Goal: Task Accomplishment & Management: Use online tool/utility

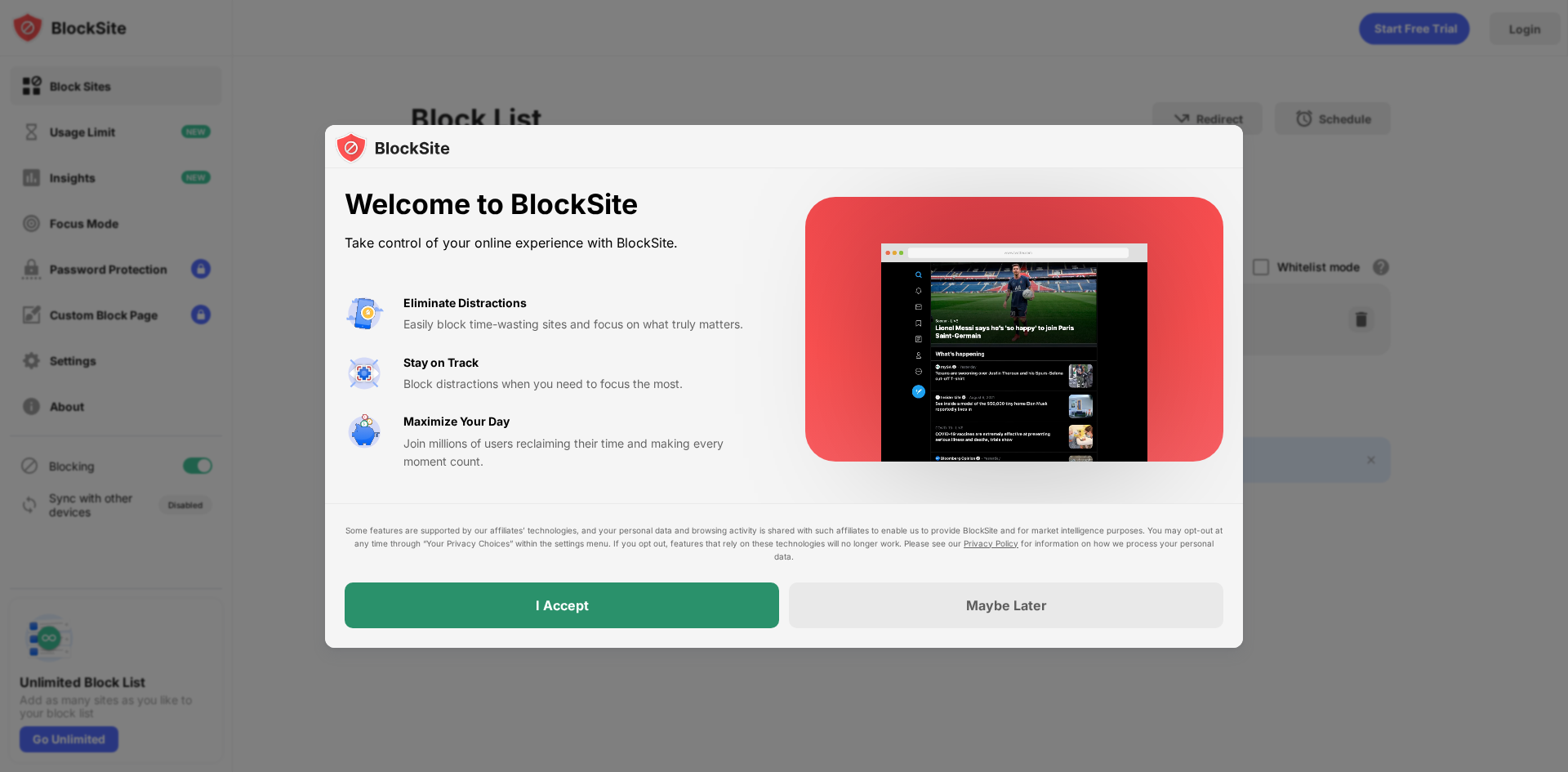
click at [584, 604] on div "I Accept" at bounding box center [563, 606] width 53 height 16
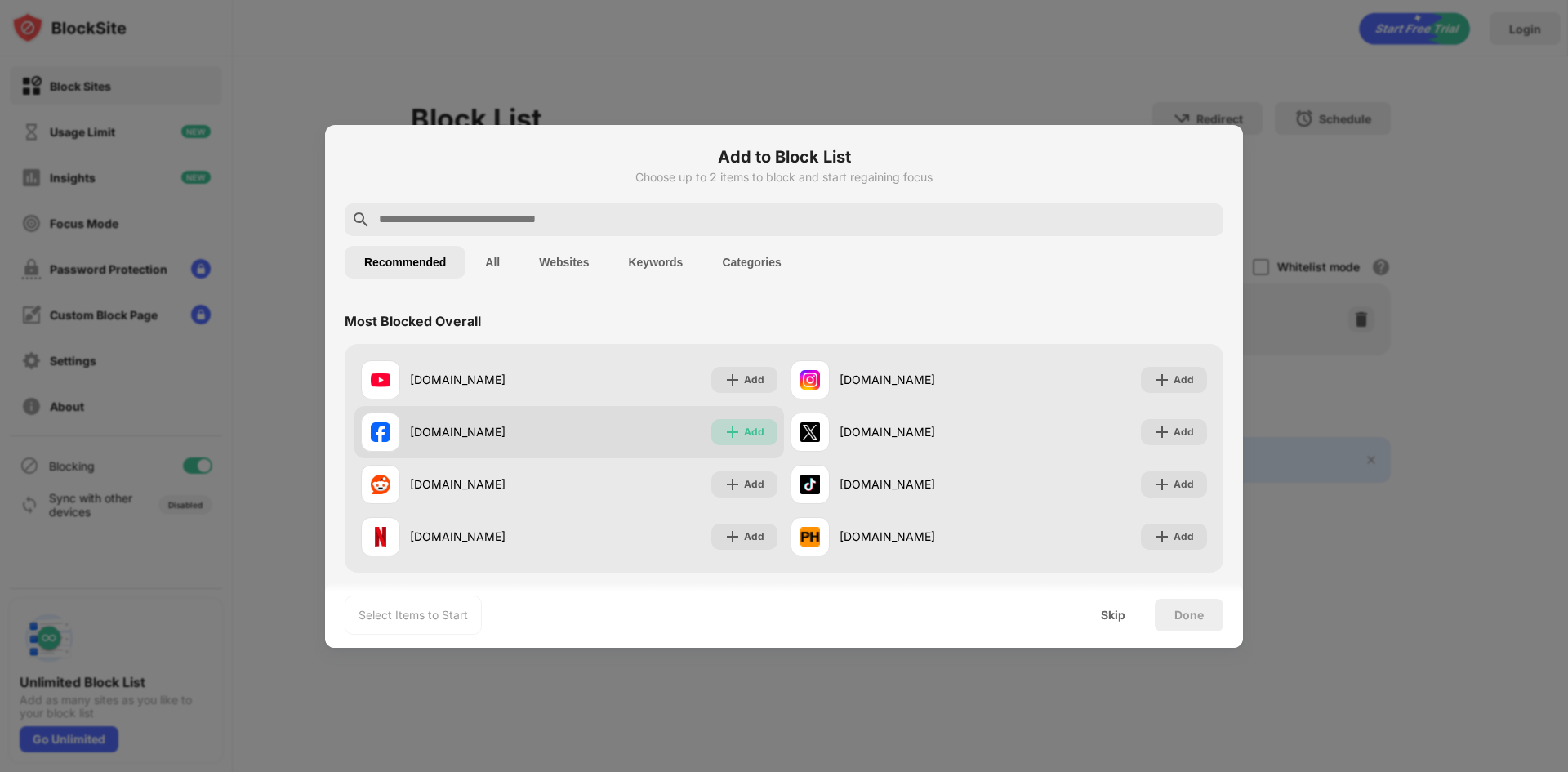
click at [754, 429] on div "Add" at bounding box center [754, 432] width 20 height 16
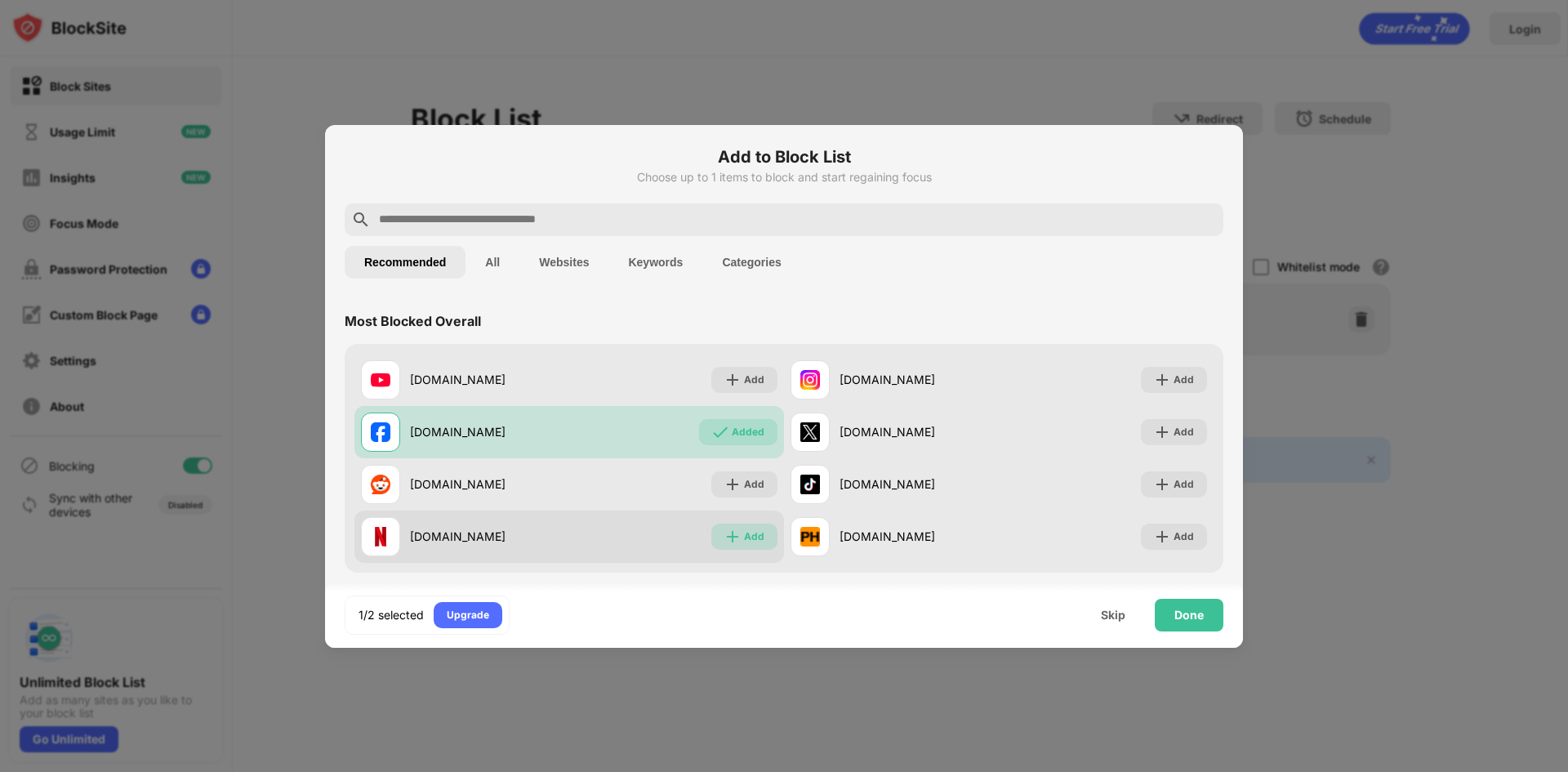
click at [750, 532] on div "Add" at bounding box center [754, 537] width 20 height 16
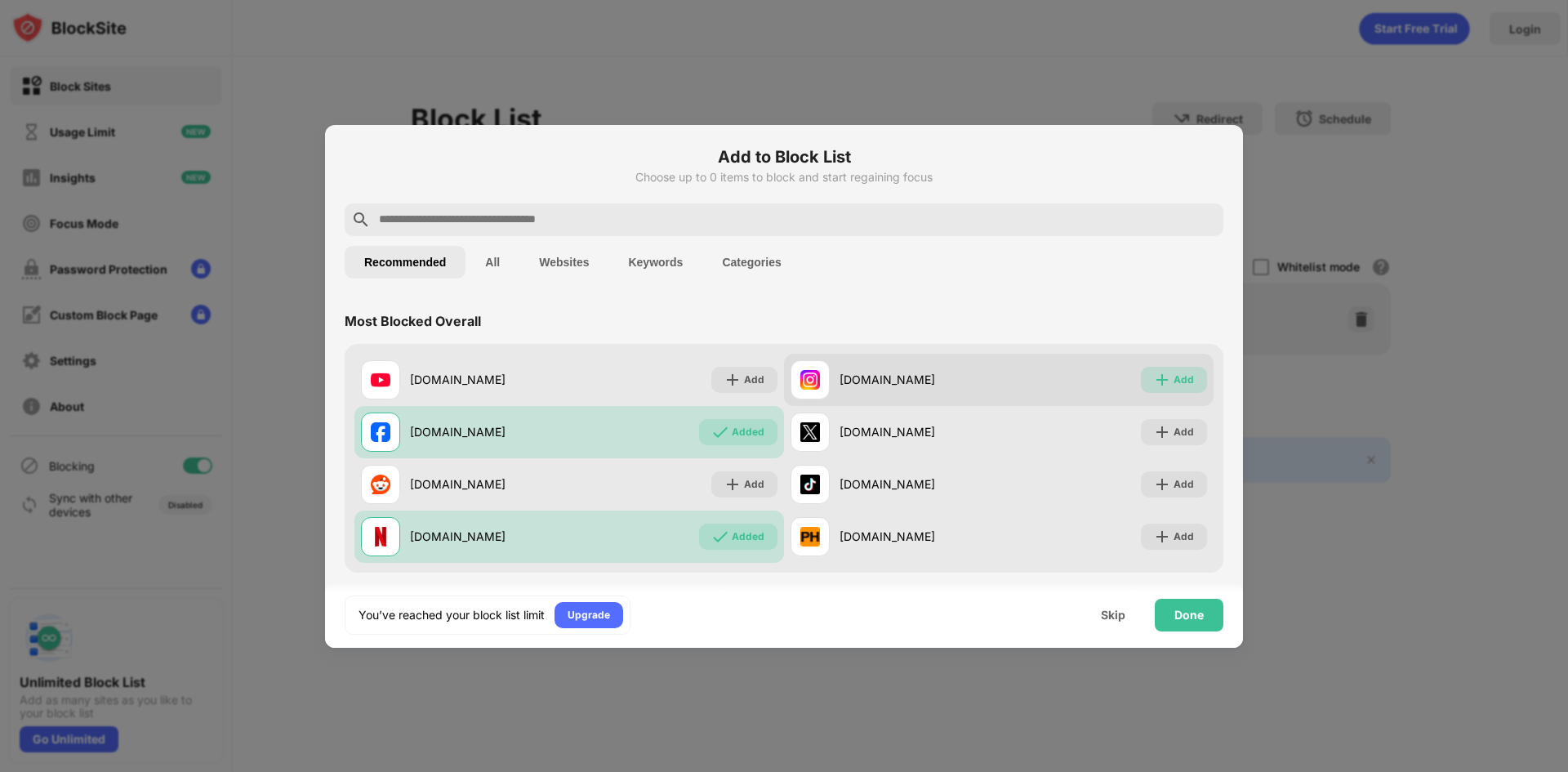
click at [1173, 379] on div "Add" at bounding box center [1184, 380] width 20 height 16
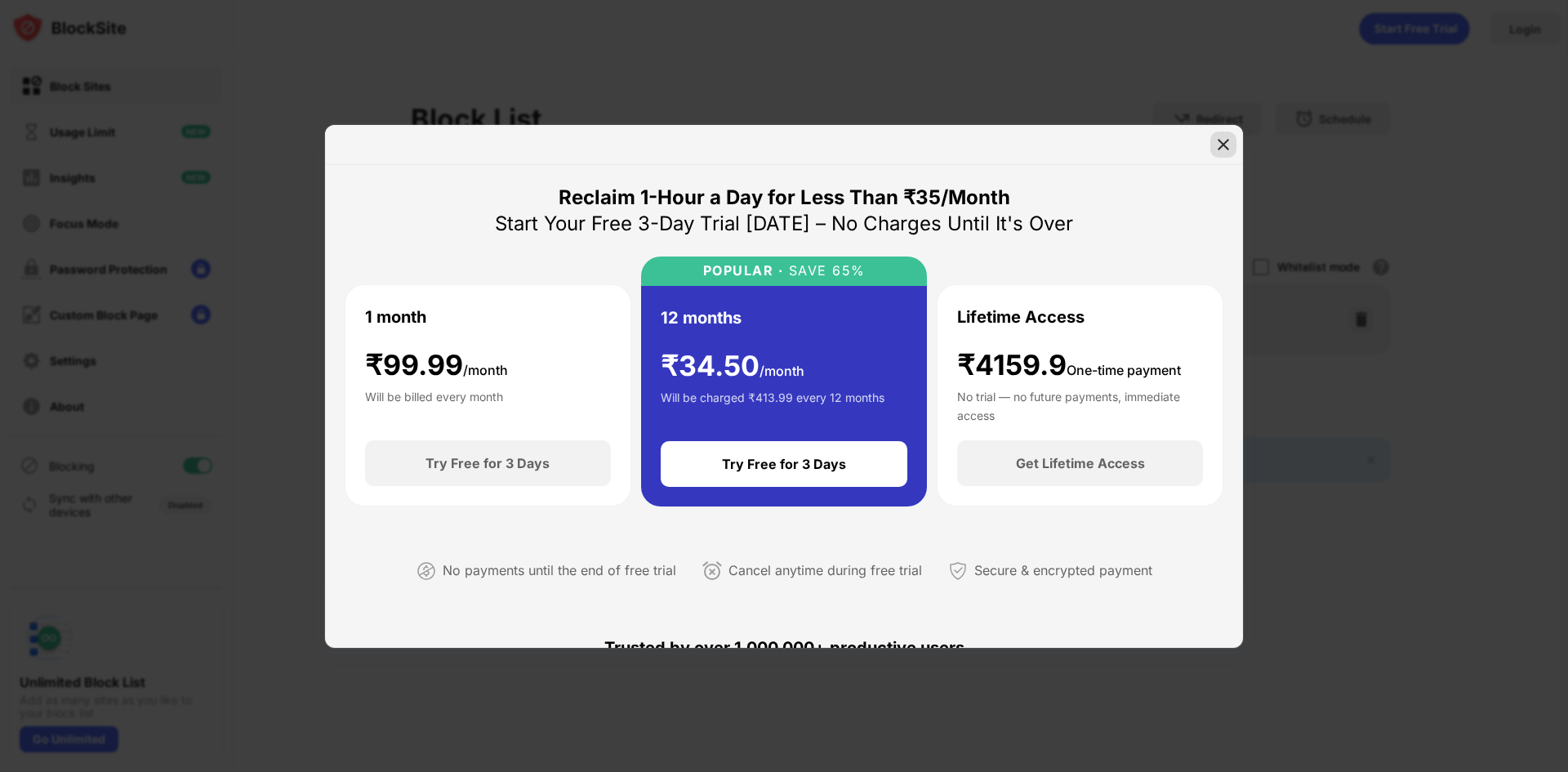
click at [1217, 138] on img at bounding box center [1224, 144] width 16 height 16
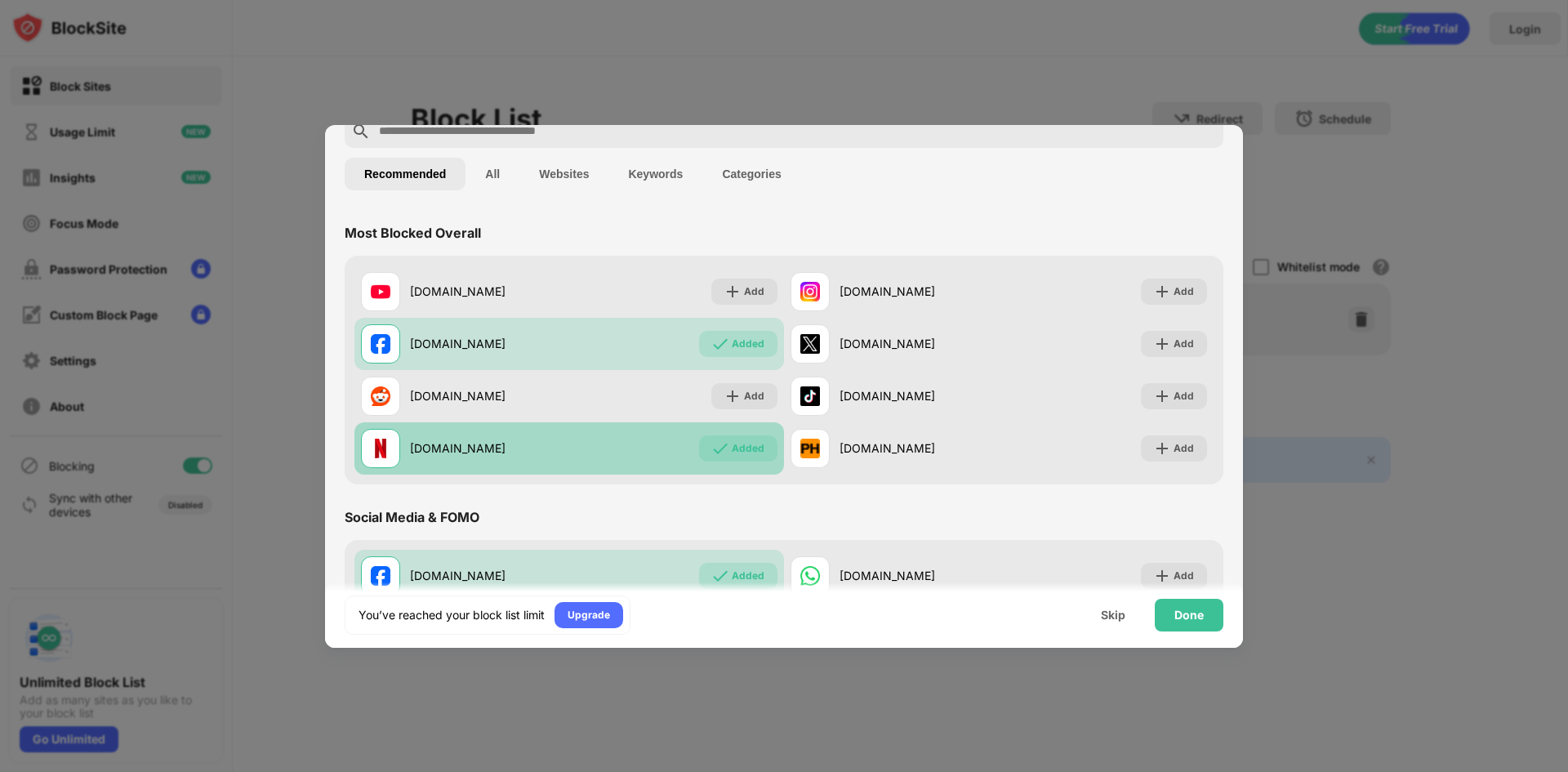
scroll to position [81, 0]
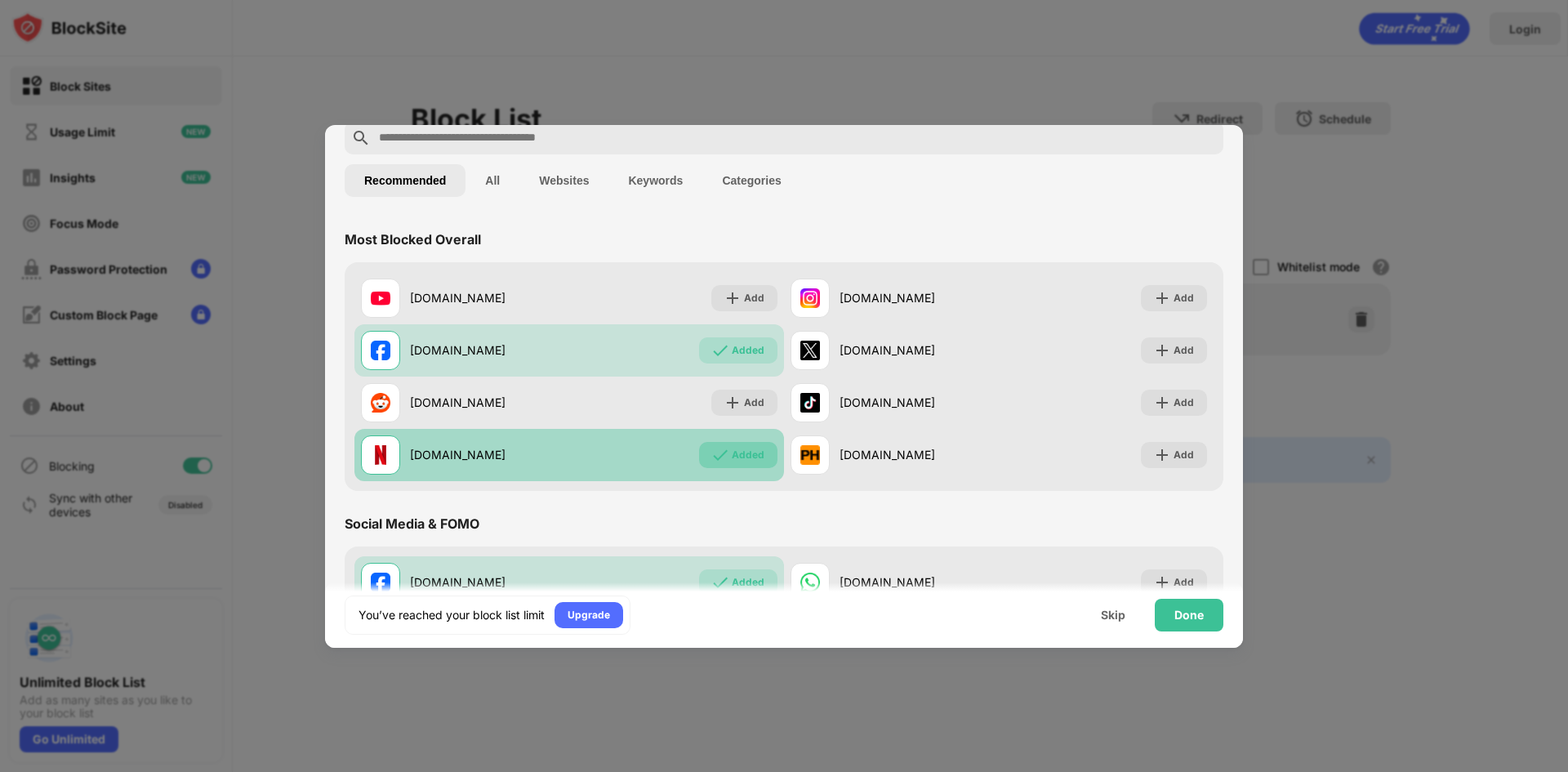
click at [732, 460] on div "Added" at bounding box center [748, 455] width 33 height 16
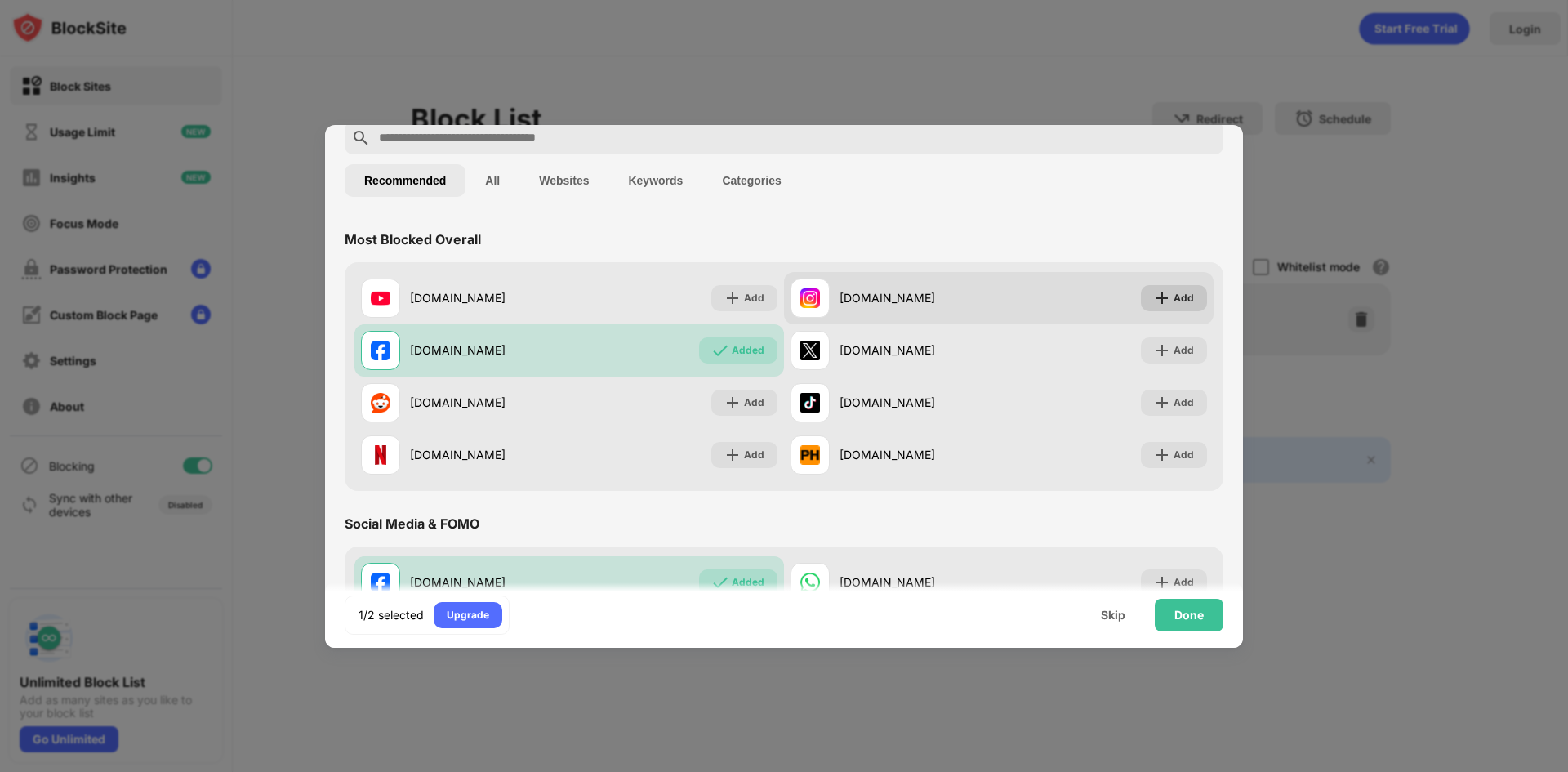
click at [1153, 297] on img at bounding box center [1162, 298] width 16 height 16
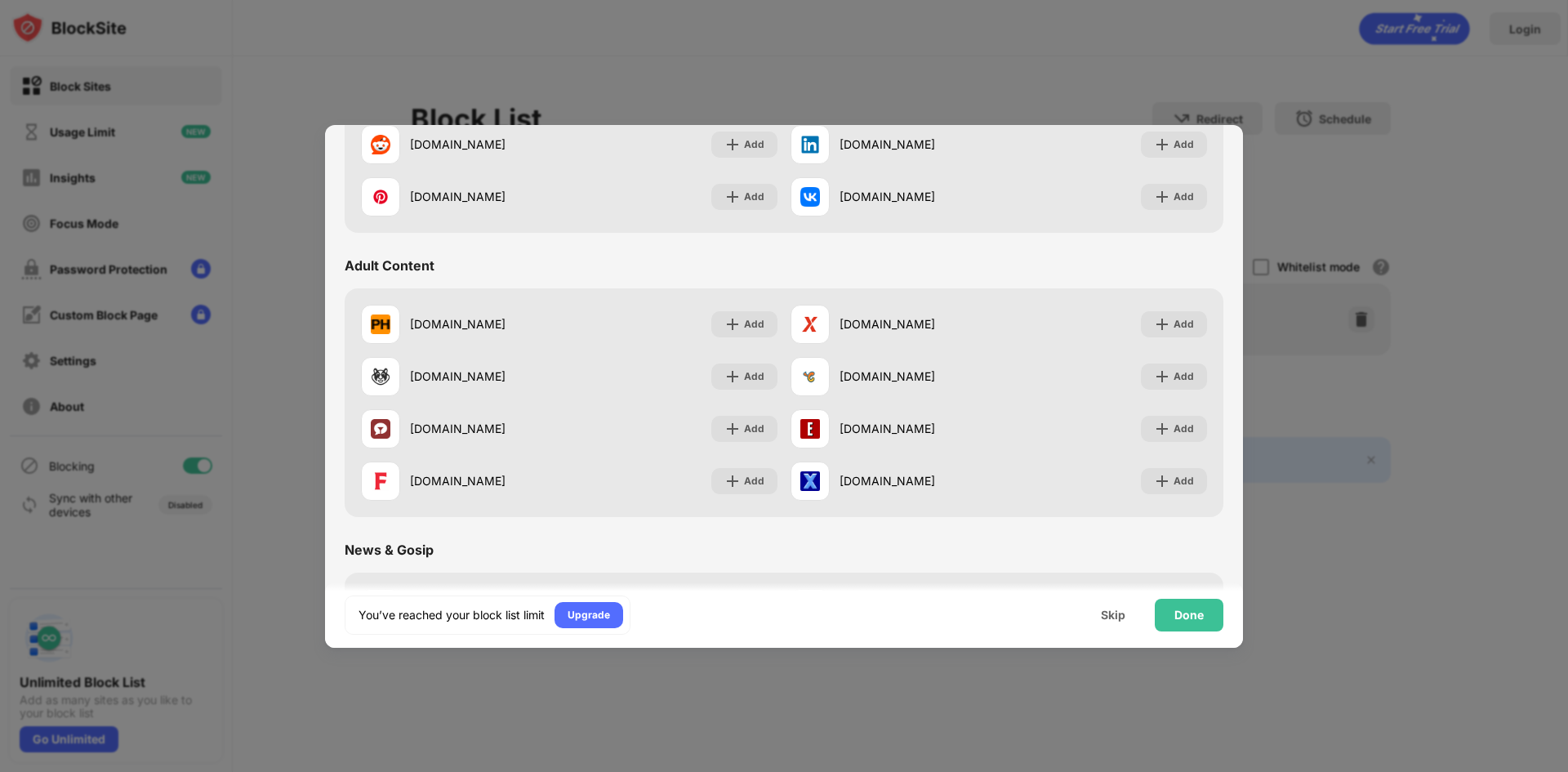
scroll to position [653, 0]
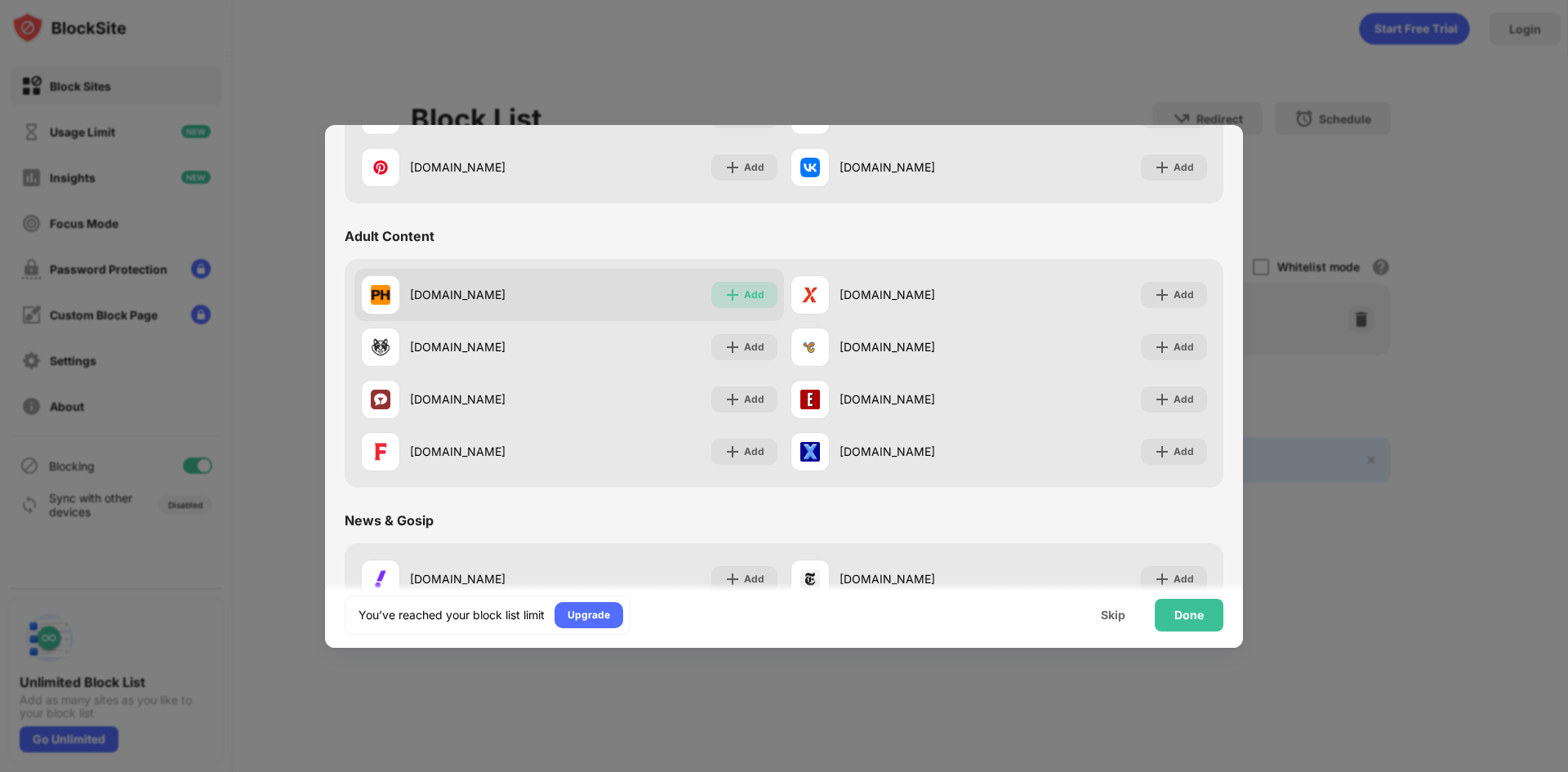
click at [739, 303] on div "Add" at bounding box center [744, 294] width 66 height 26
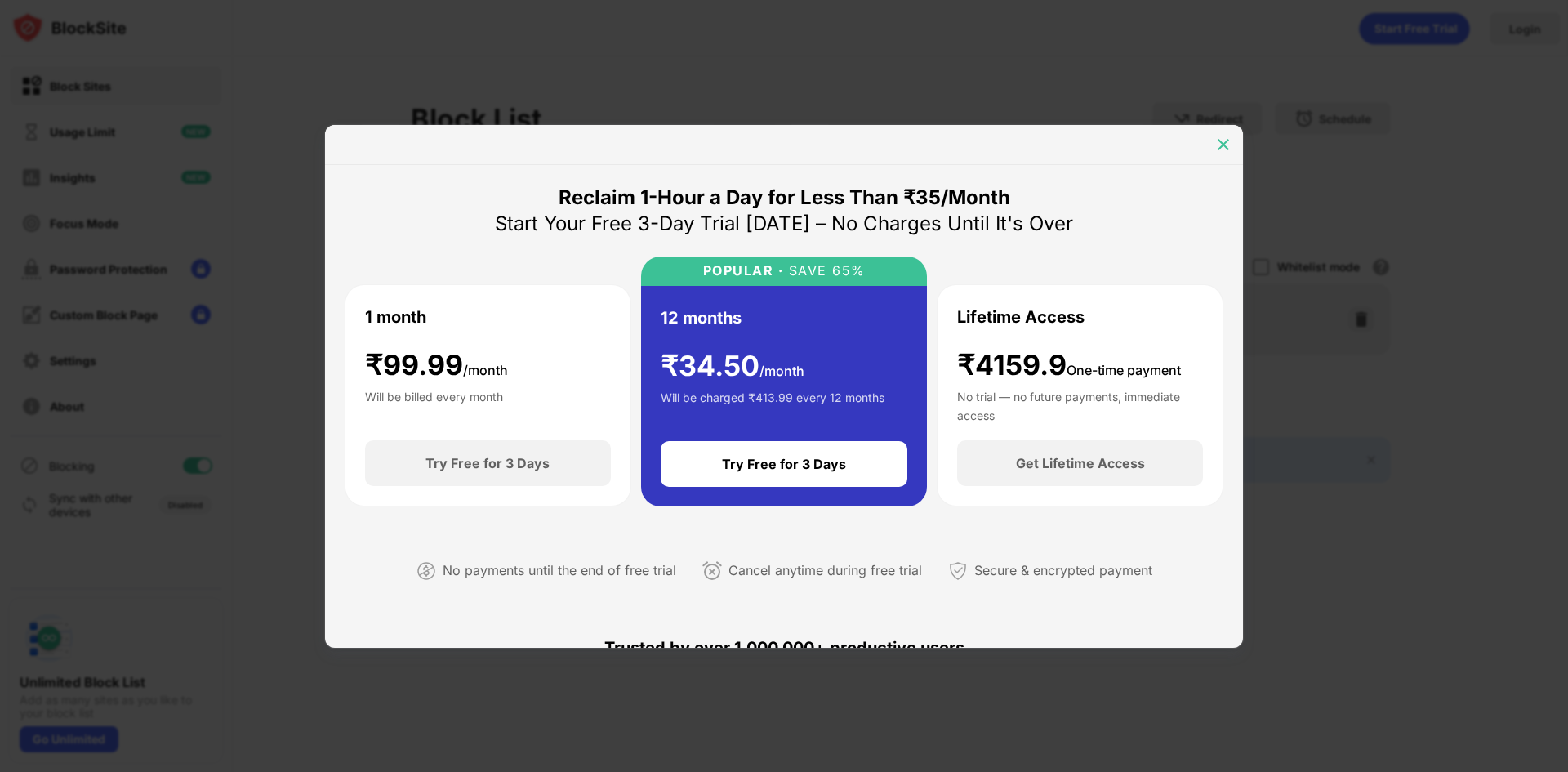
click at [1225, 140] on img at bounding box center [1224, 144] width 16 height 16
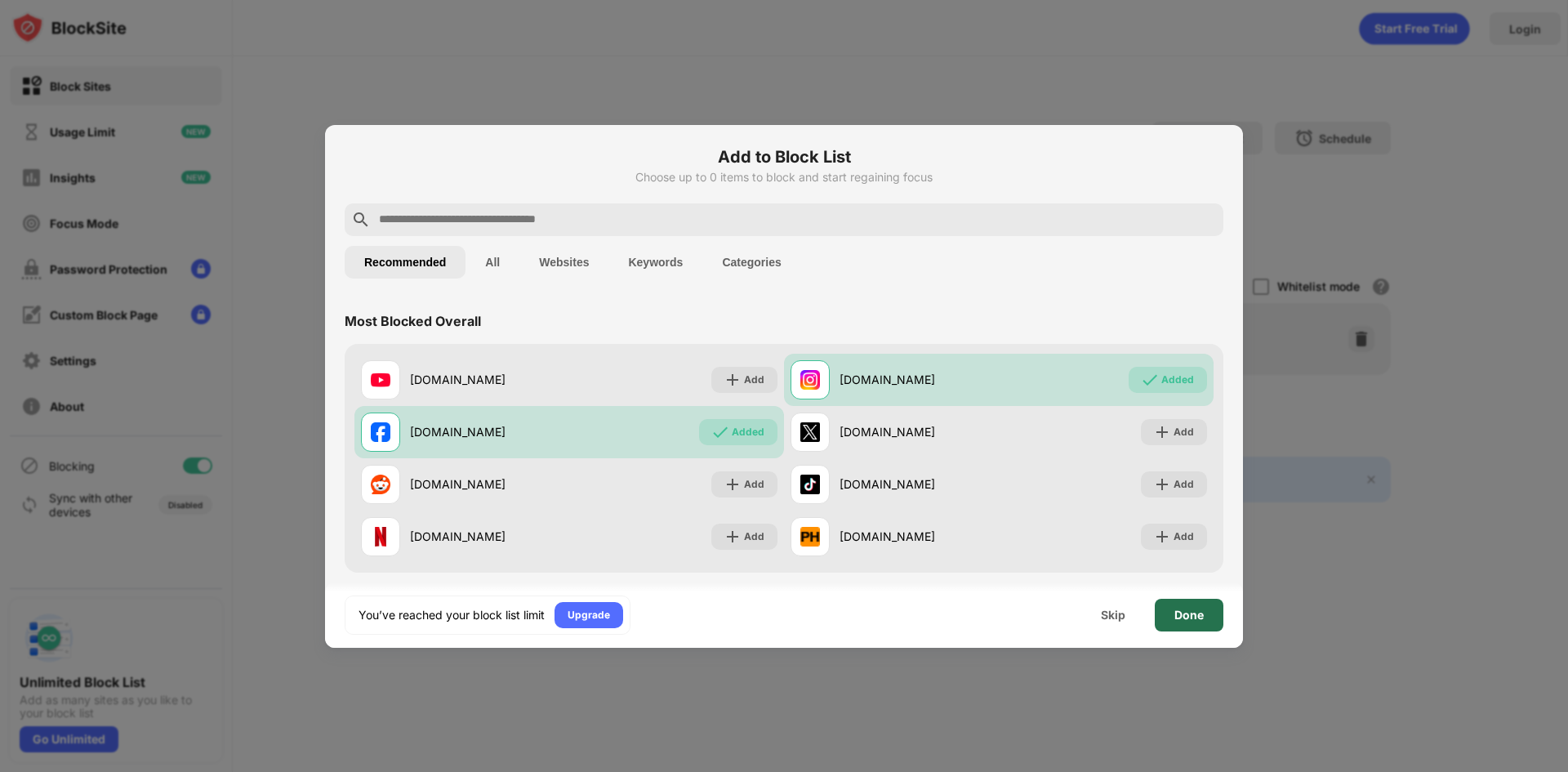
click at [1196, 620] on div "Done" at bounding box center [1189, 615] width 29 height 13
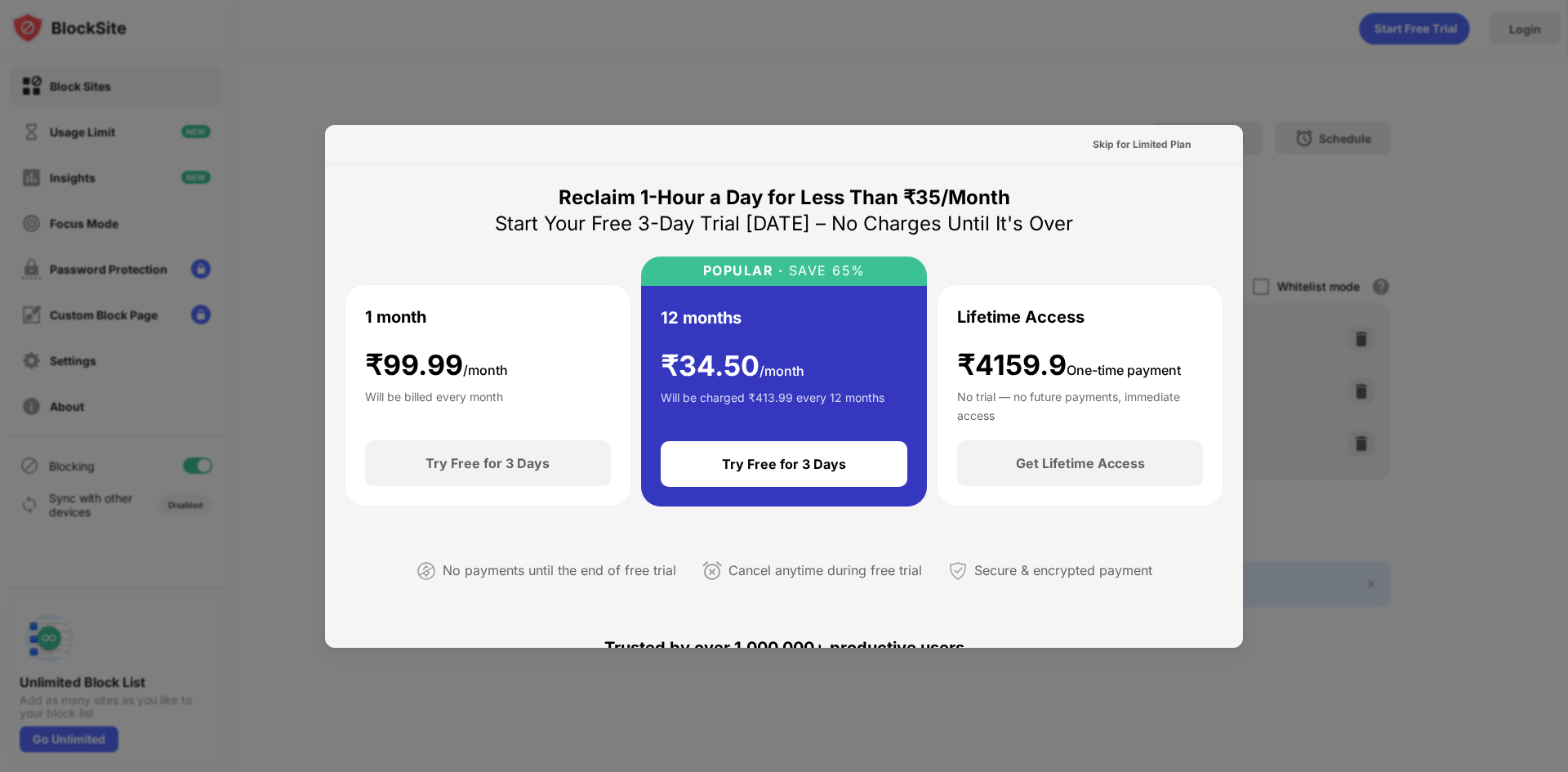
click at [963, 56] on div at bounding box center [784, 386] width 1568 height 772
